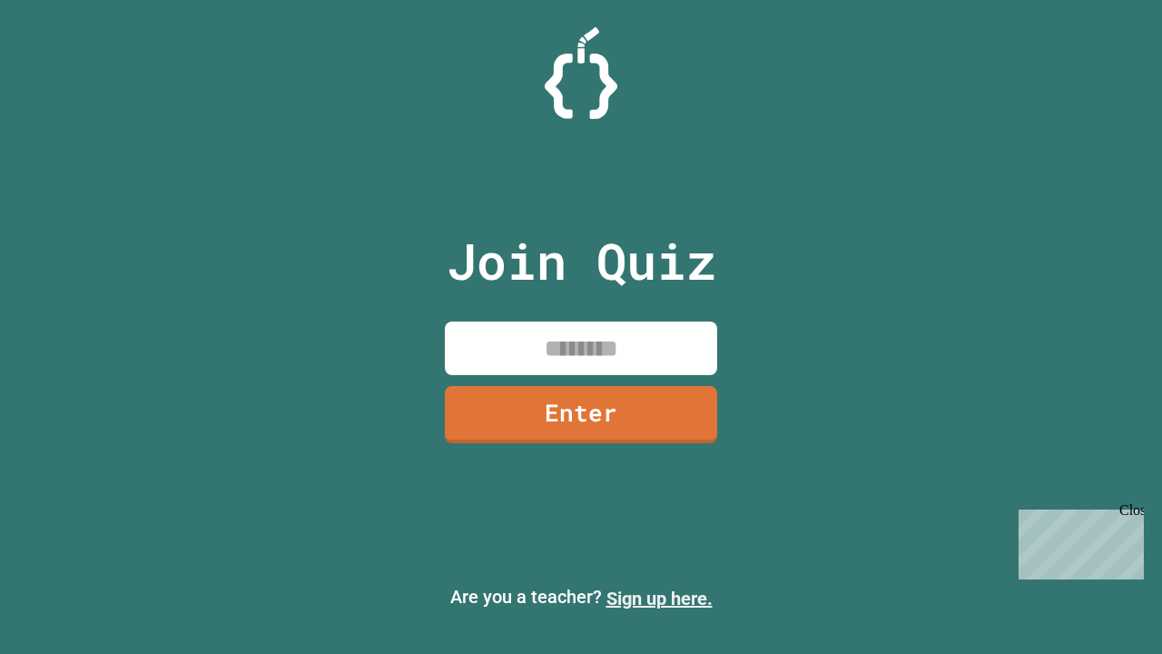
click at [659, 598] on link "Sign up here." at bounding box center [660, 599] width 106 height 22
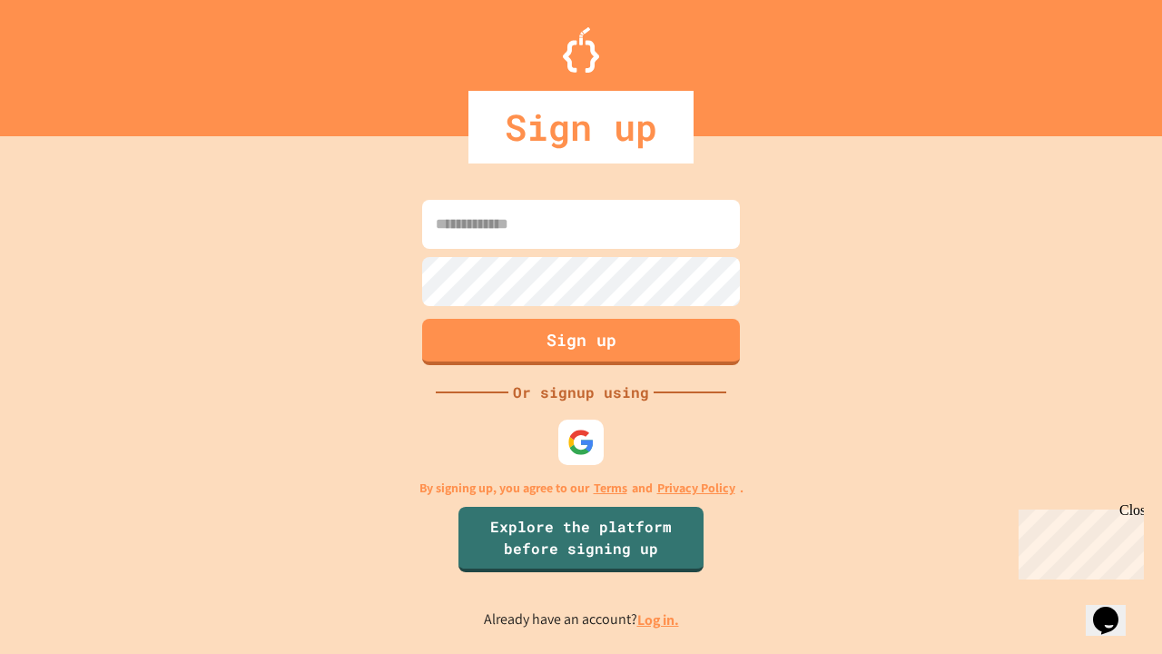
click at [659, 619] on link "Log in." at bounding box center [659, 619] width 42 height 19
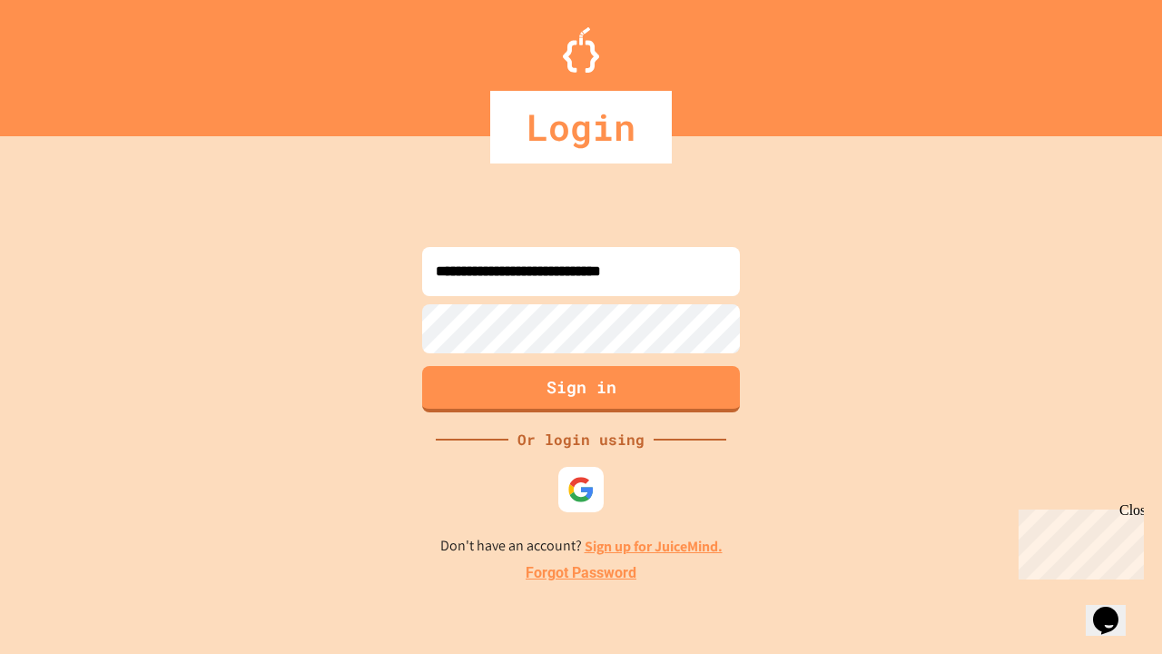
type input "**********"
